Goal: Find specific page/section: Find specific page/section

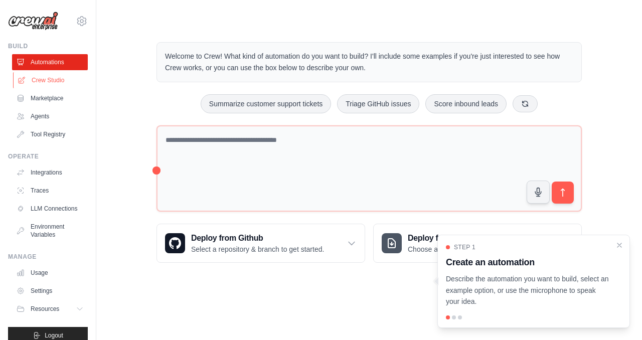
click at [59, 84] on link "Crew Studio" at bounding box center [51, 80] width 76 height 16
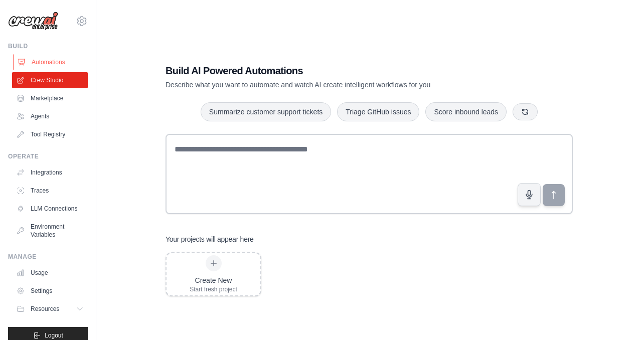
click at [64, 65] on link "Automations" at bounding box center [51, 62] width 76 height 16
